Goal: Obtain resource: Obtain resource

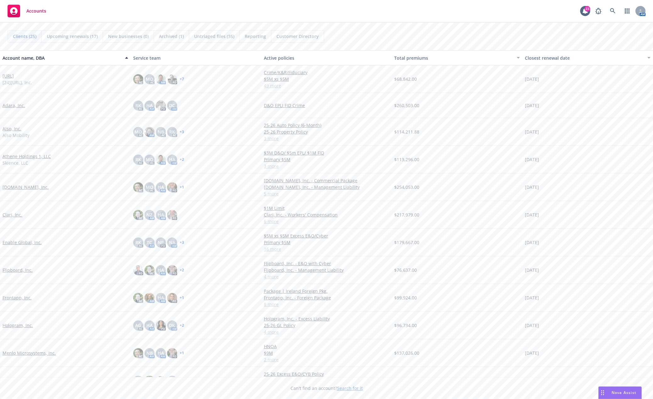
click at [15, 245] on link "Enable Global, Inc." at bounding box center [22, 242] width 39 height 7
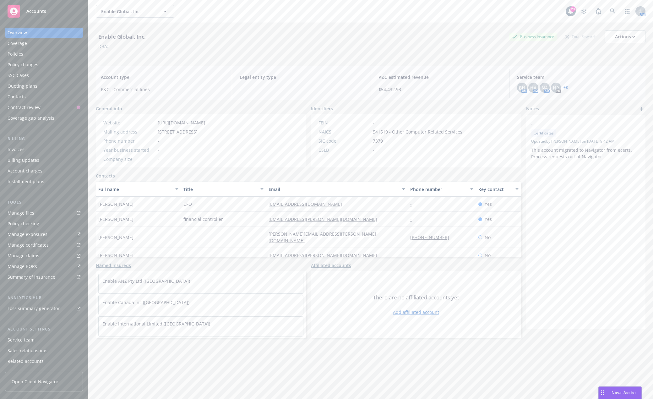
click at [55, 217] on link "Manage files" at bounding box center [44, 213] width 78 height 10
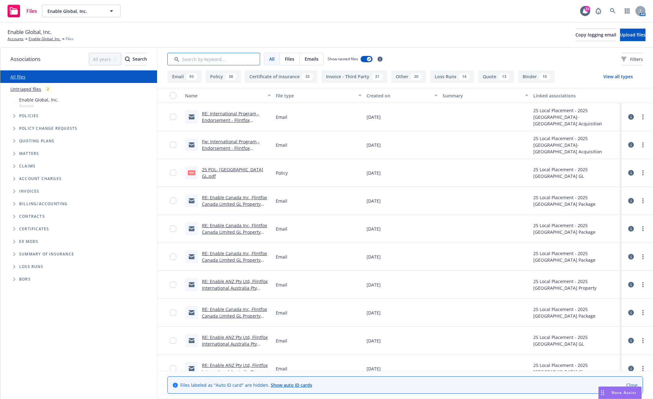
click at [215, 61] on input "Search by keyword..." at bounding box center [213, 59] width 93 height 13
type input "soi"
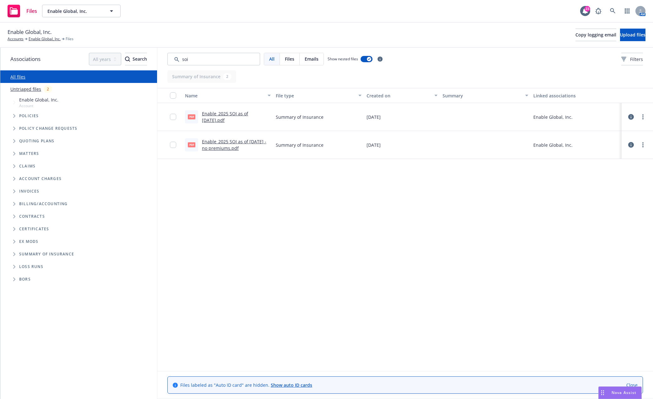
click at [217, 113] on link "Enable_2025 SOI as of 4.25.2025.pdf" at bounding box center [225, 117] width 46 height 13
